Goal: Information Seeking & Learning: Check status

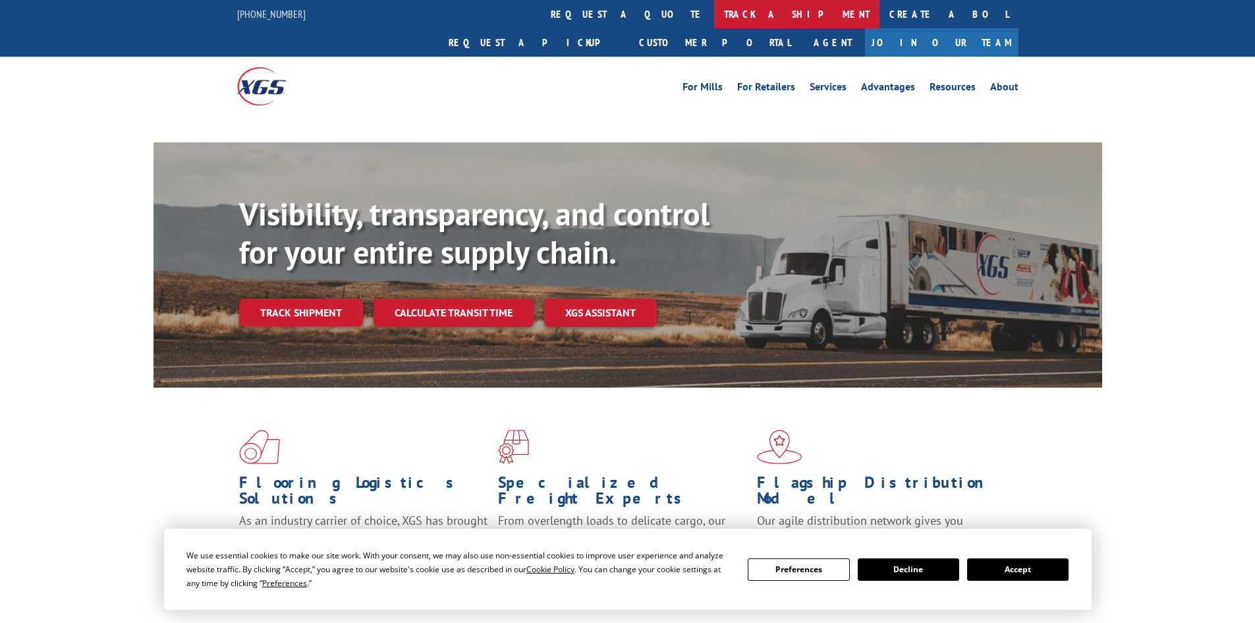
click at [714, 10] on link "track a shipment" at bounding box center [796, 14] width 165 height 28
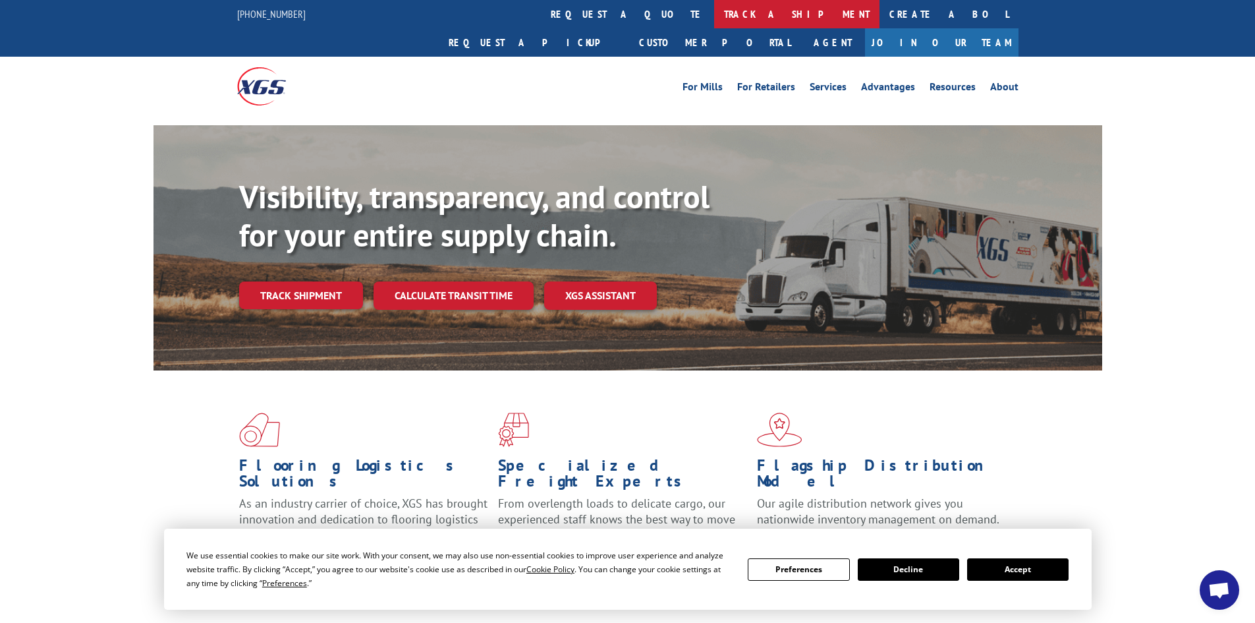
click at [714, 16] on link "track a shipment" at bounding box center [796, 14] width 165 height 28
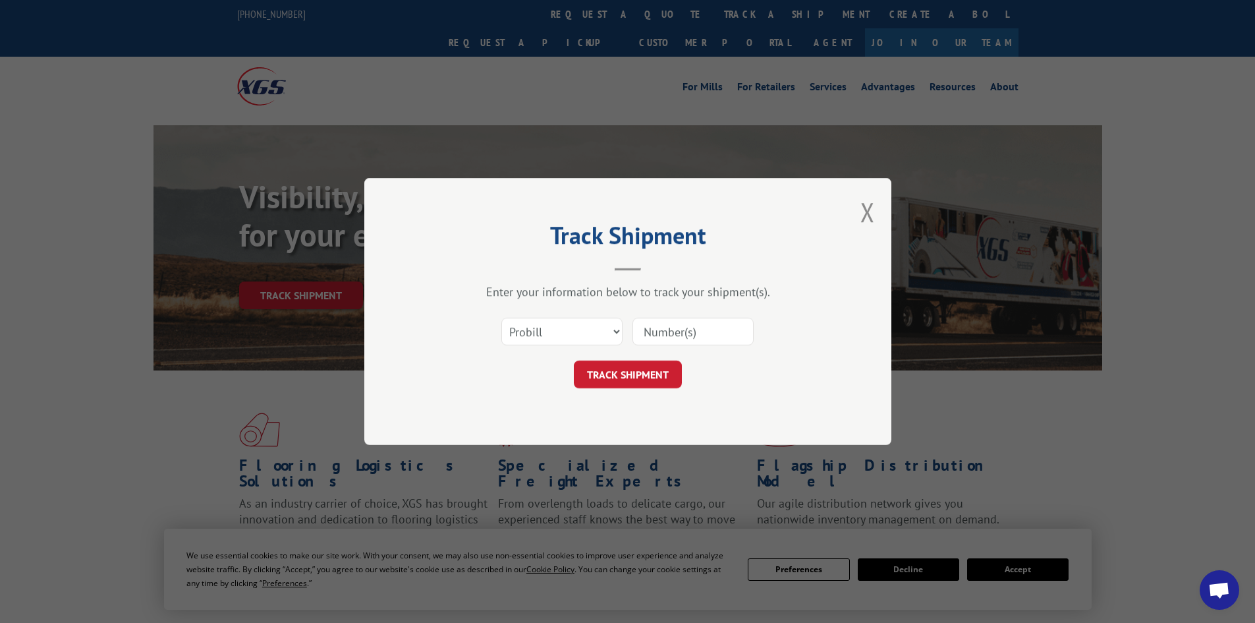
drag, startPoint x: 604, startPoint y: 308, endPoint x: 601, endPoint y: 320, distance: 11.5
click at [604, 311] on div "Enter your information below to track your shipment(s). Select category... Prob…" at bounding box center [627, 336] width 395 height 104
click at [599, 327] on select "Select category... Probill BOL PO" at bounding box center [561, 332] width 121 height 28
select select "bol"
click at [501, 318] on select "Select category... Probill BOL PO" at bounding box center [561, 332] width 121 height 28
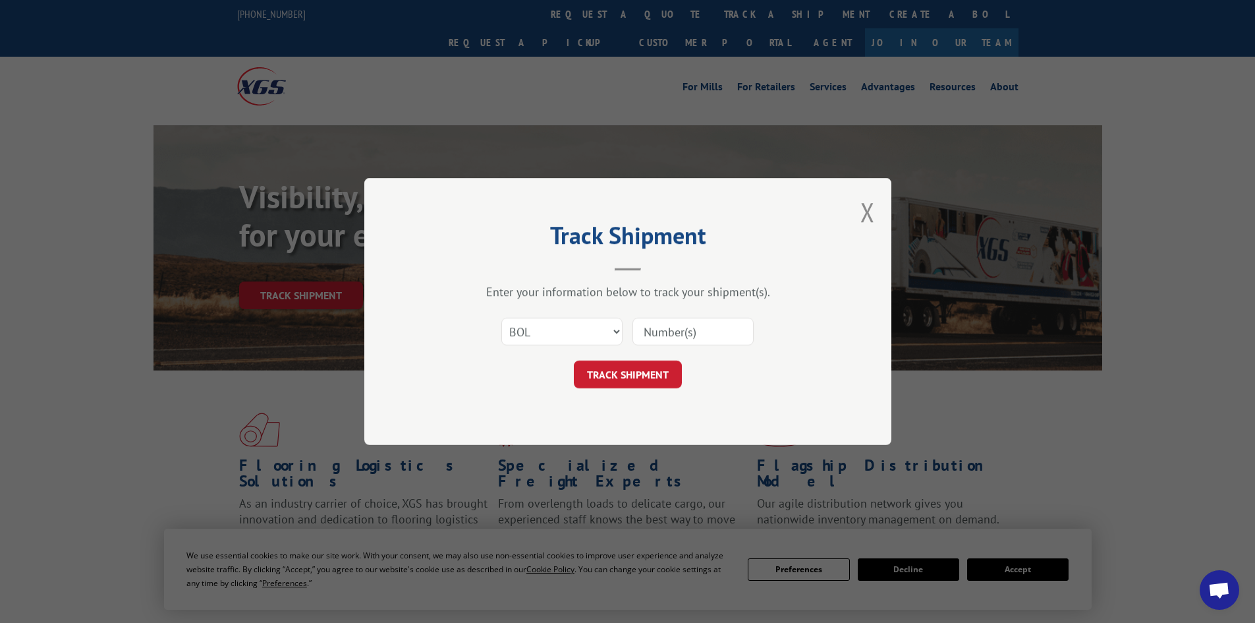
click at [655, 331] on input at bounding box center [692, 332] width 121 height 28
paste input "7050674"
type input "7050674"
click at [615, 366] on button "TRACK SHIPMENT" at bounding box center [628, 374] width 108 height 28
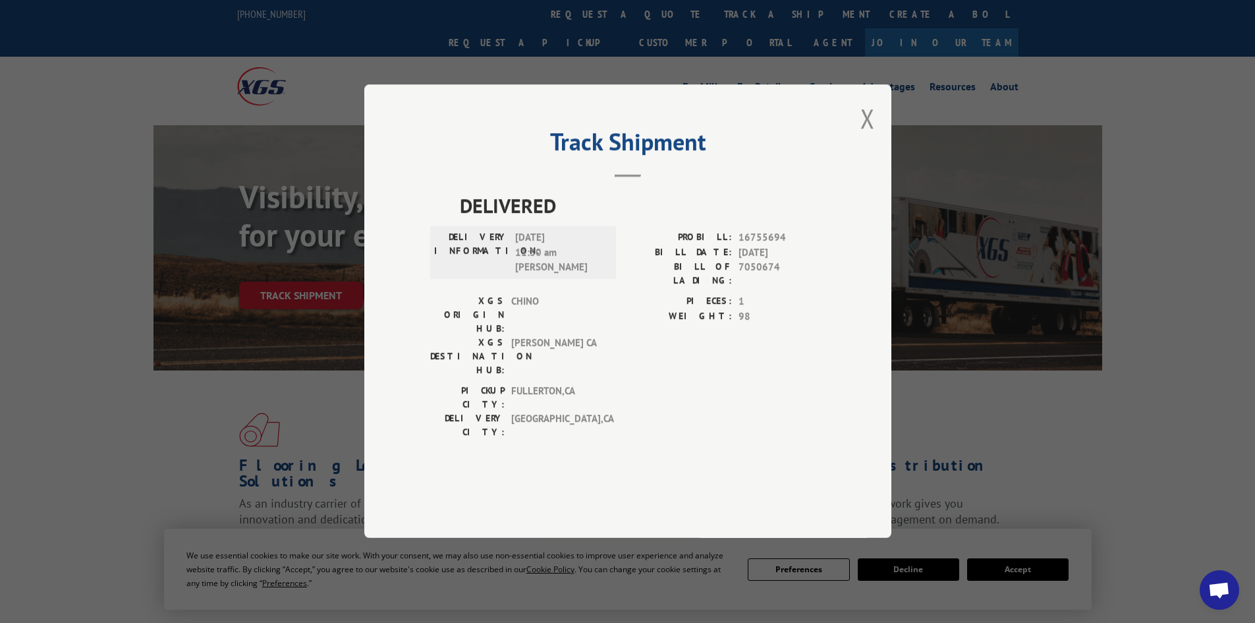
click at [868, 136] on button "Close modal" at bounding box center [867, 118] width 14 height 35
